Goal: Find specific page/section: Find specific page/section

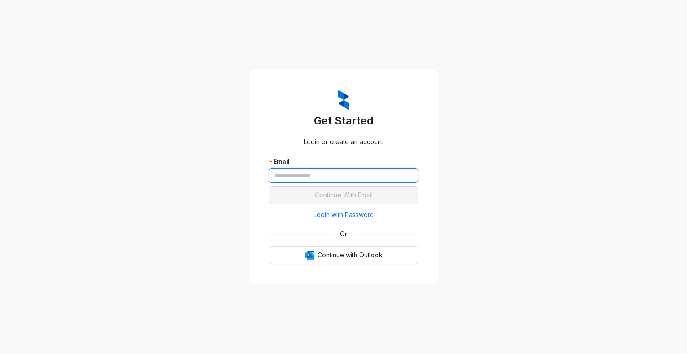
click at [292, 180] on input "text" at bounding box center [343, 175] width 149 height 14
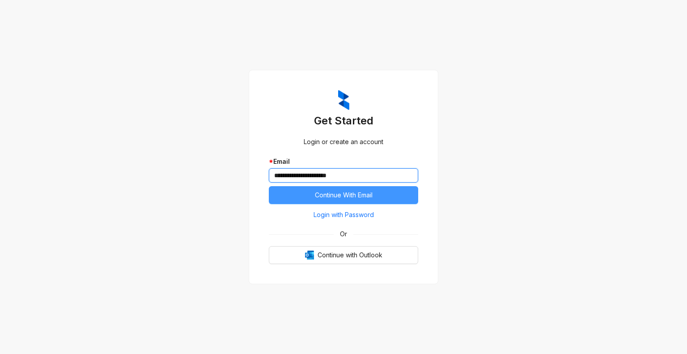
type input "**********"
click at [370, 200] on span "Continue With Email" at bounding box center [344, 195] width 58 height 10
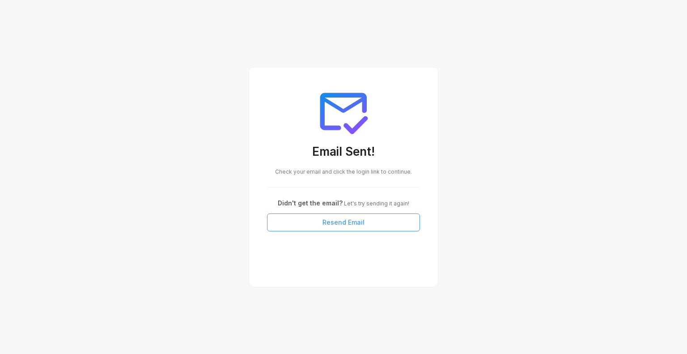
click at [335, 225] on span "Resend Email" at bounding box center [344, 222] width 42 height 10
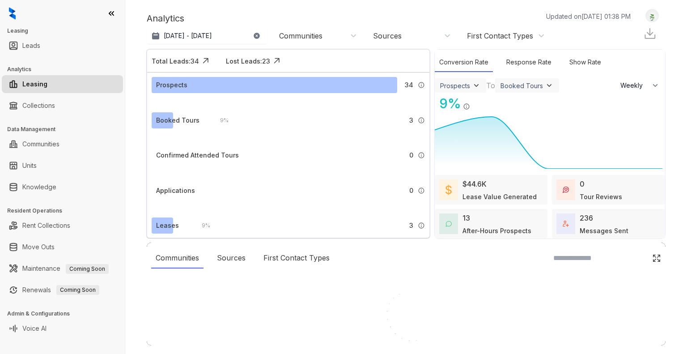
select select "******"
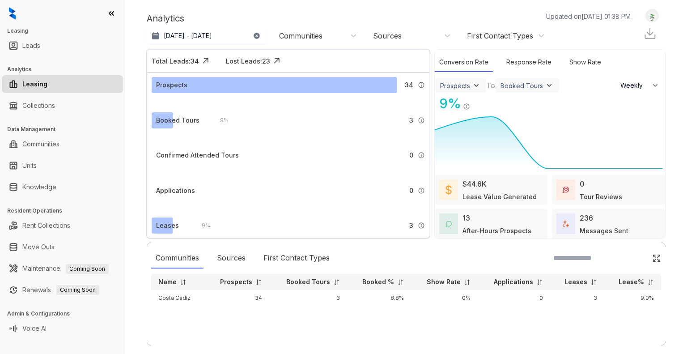
click at [447, 13] on div "Analytics Updated on [DATE] 01:38 PM" at bounding box center [393, 18] width 493 height 13
click at [60, 144] on link "Communities" at bounding box center [40, 144] width 37 height 18
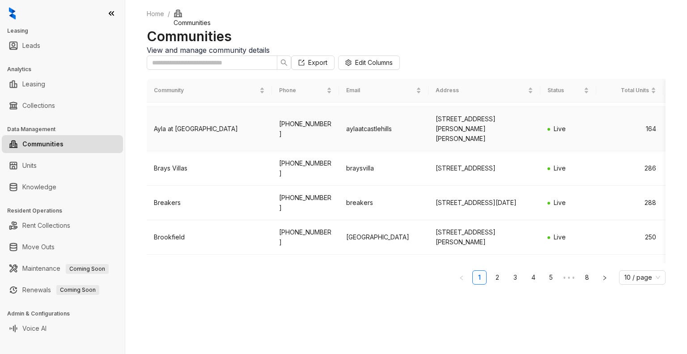
scroll to position [190, 0]
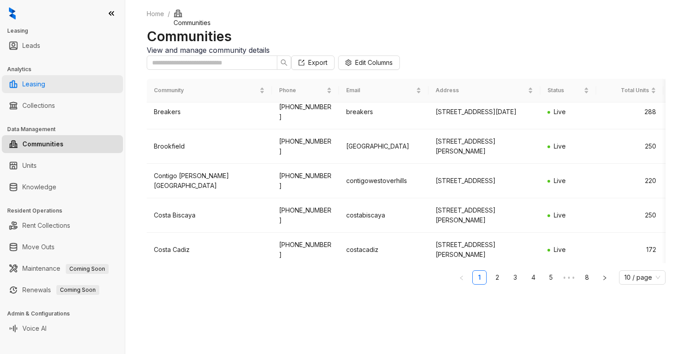
click at [44, 84] on link "Leasing" at bounding box center [33, 84] width 23 height 18
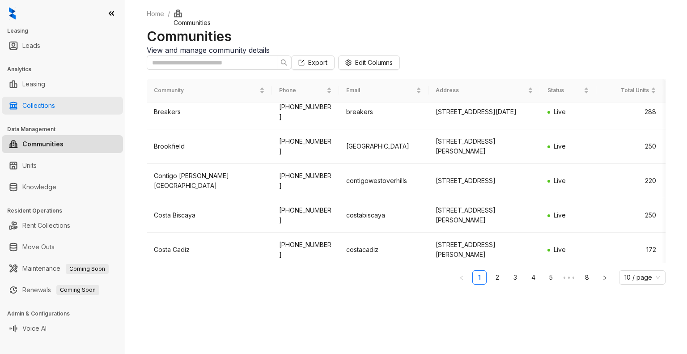
select select "******"
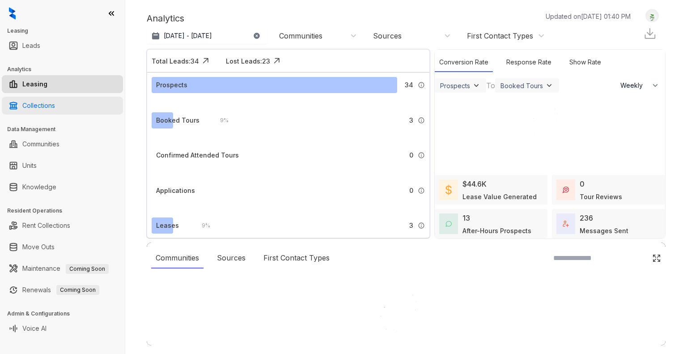
click at [41, 109] on div "Leasing Leads Analytics Leasing Collections Data Management Communities Units K…" at bounding box center [343, 177] width 687 height 354
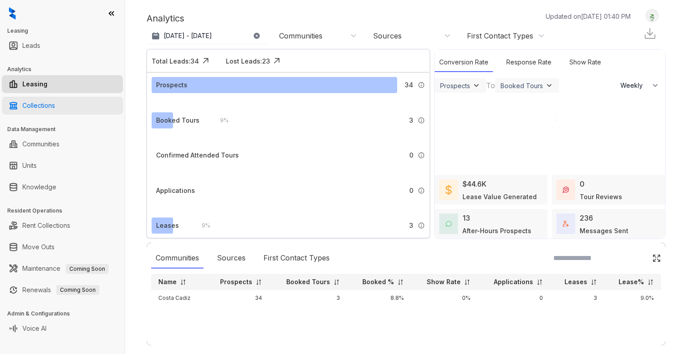
click at [50, 104] on link "Collections" at bounding box center [38, 106] width 33 height 18
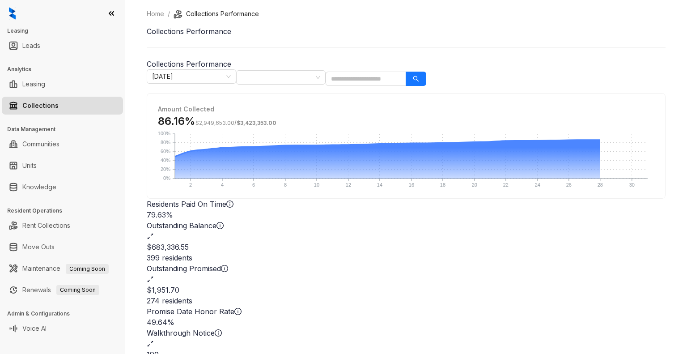
scroll to position [63, 0]
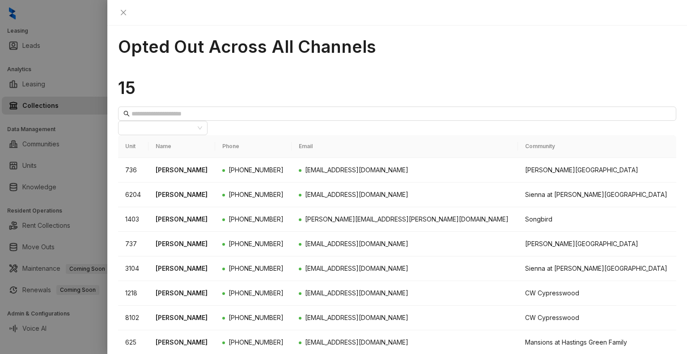
drag, startPoint x: 397, startPoint y: 51, endPoint x: 522, endPoint y: 79, distance: 127.9
click at [397, 77] on h1 "15" at bounding box center [397, 87] width 558 height 21
click at [129, 8] on button "Close" at bounding box center [123, 12] width 11 height 11
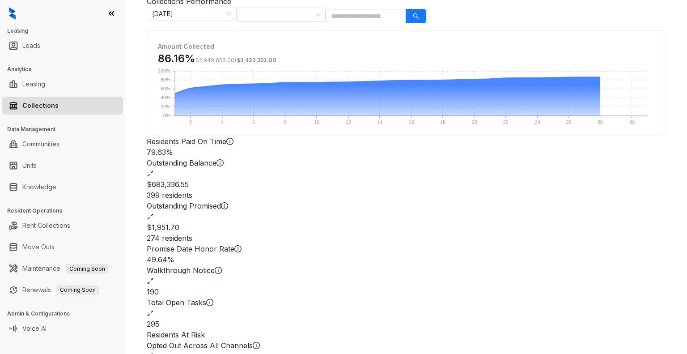
click at [214, 43] on span "Amount Collected" at bounding box center [186, 47] width 56 height 8
